Goal: Use online tool/utility

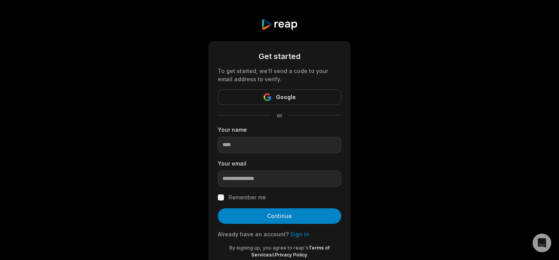
click at [438, 113] on div "Get started To get started, we'll send a code to your email address to verify. …" at bounding box center [279, 143] width 559 height 286
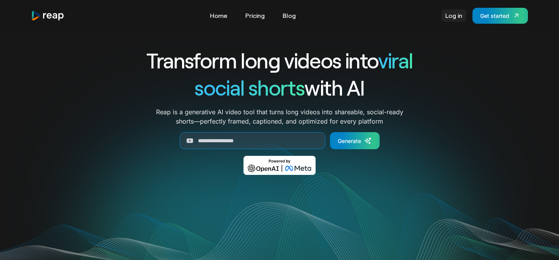
click at [451, 16] on link "Log in" at bounding box center [453, 15] width 25 height 12
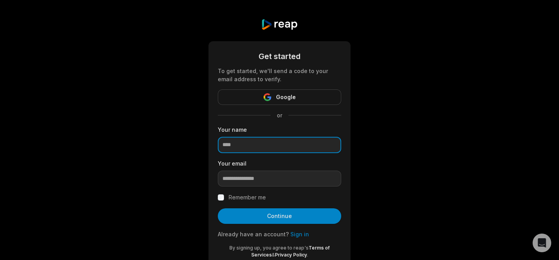
click at [268, 148] on input at bounding box center [279, 145] width 123 height 16
click at [301, 79] on div "To get started, we'll send a code to your email address to verify." at bounding box center [279, 75] width 123 height 16
click at [260, 148] on input at bounding box center [279, 145] width 123 height 16
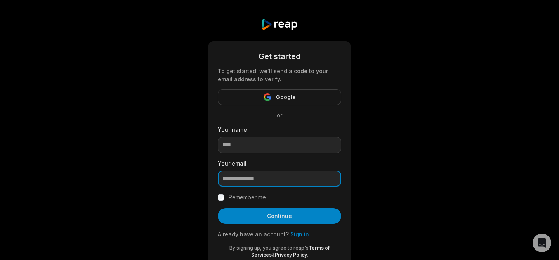
click at [231, 174] on input "email" at bounding box center [279, 178] width 123 height 16
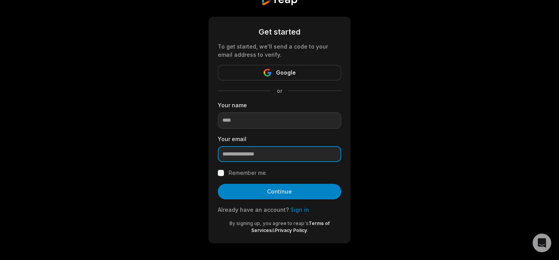
scroll to position [26, 0]
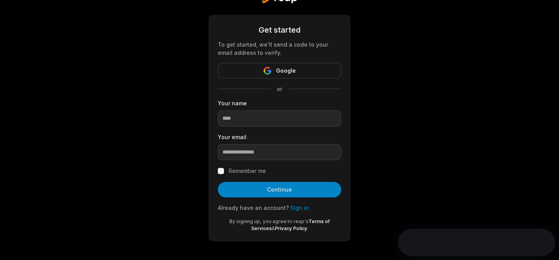
click at [294, 207] on link "Sign in" at bounding box center [299, 207] width 19 height 7
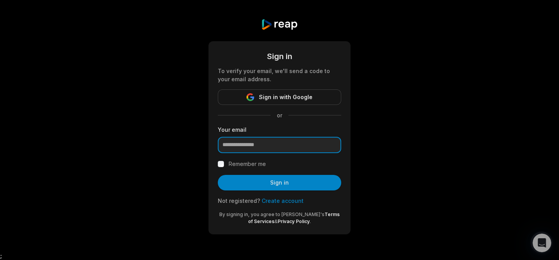
click at [275, 142] on input "email" at bounding box center [279, 145] width 123 height 16
type input "**********"
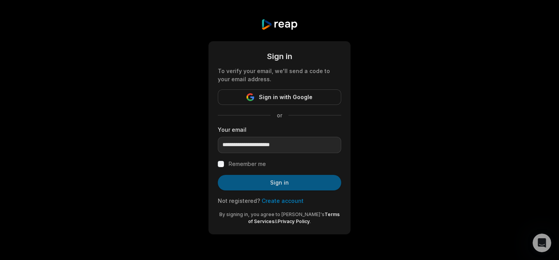
click at [276, 175] on button "Sign in" at bounding box center [279, 183] width 123 height 16
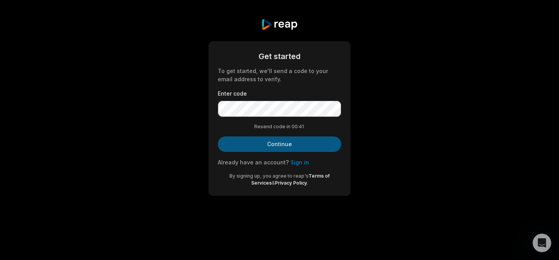
click at [290, 144] on button "Continue" at bounding box center [279, 144] width 123 height 16
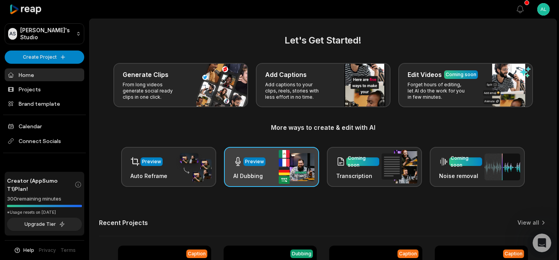
click at [256, 159] on div "Preview" at bounding box center [254, 161] width 19 height 7
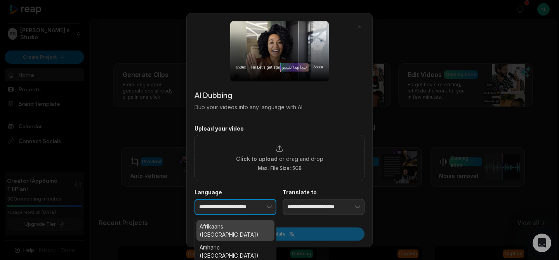
click at [246, 208] on button "button" at bounding box center [257, 207] width 38 height 16
type input "*"
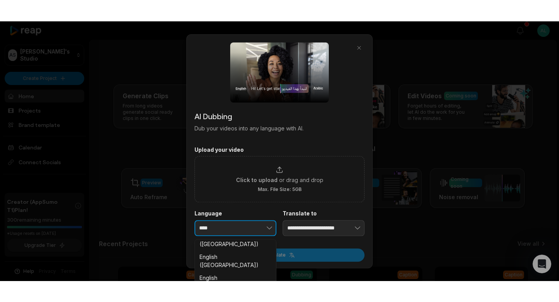
scroll to position [120, 0]
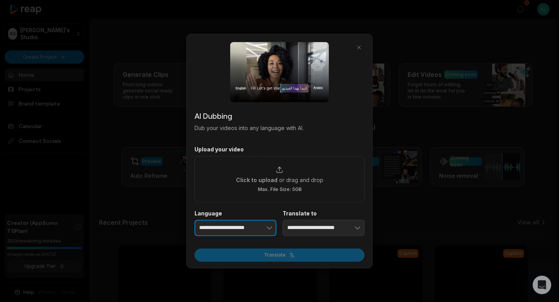
type input "**********"
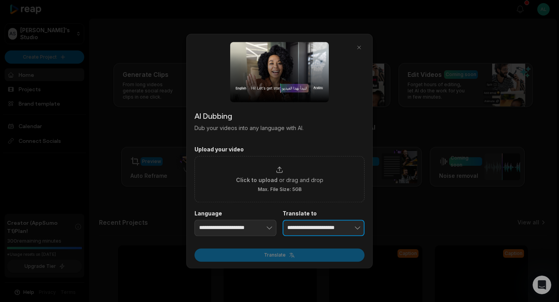
click at [319, 229] on input "**********" at bounding box center [324, 228] width 82 height 16
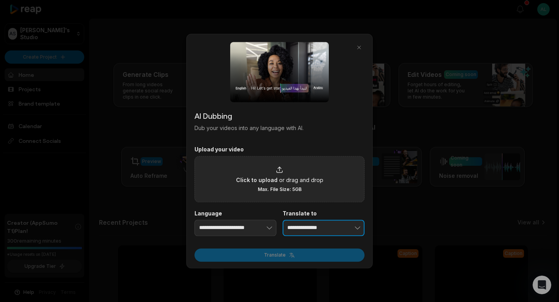
type input "**********"
click at [275, 172] on div "Click to upload or drag and drop Max. File Size: 5GB" at bounding box center [279, 179] width 87 height 27
click at [0, 0] on input "Click to upload or drag and drop Max. File Size: 5GB" at bounding box center [0, 0] width 0 height 0
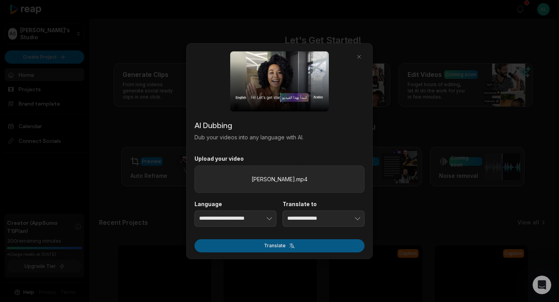
click at [273, 245] on button "Translate" at bounding box center [280, 245] width 170 height 13
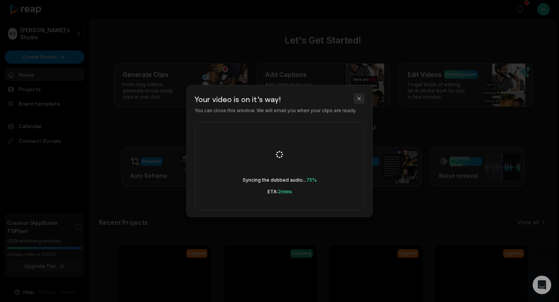
click at [360, 97] on button "button" at bounding box center [359, 98] width 11 height 11
